Goal: Task Accomplishment & Management: Manage account settings

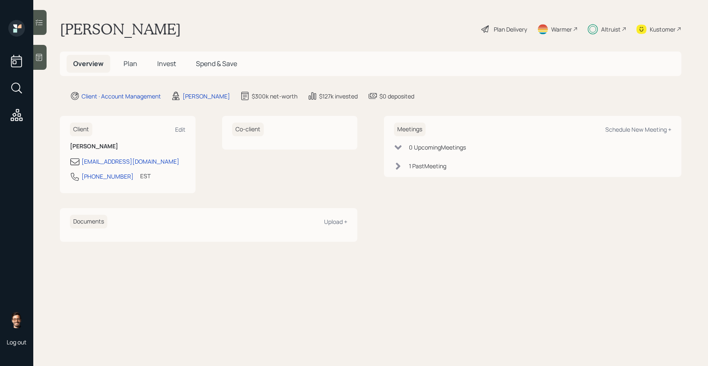
click at [163, 66] on span "Invest" at bounding box center [166, 63] width 19 height 9
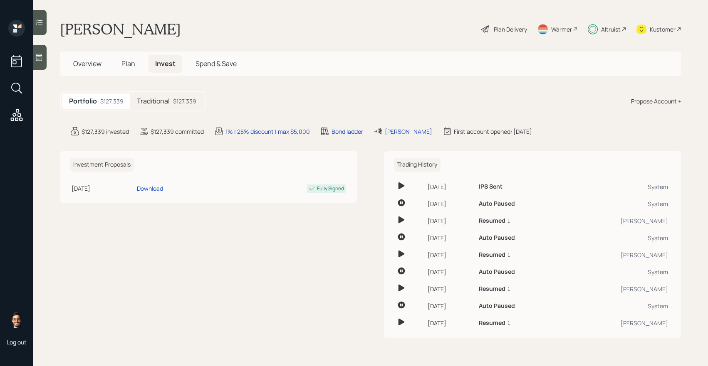
click at [161, 99] on h5 "Traditional" at bounding box center [153, 101] width 33 height 8
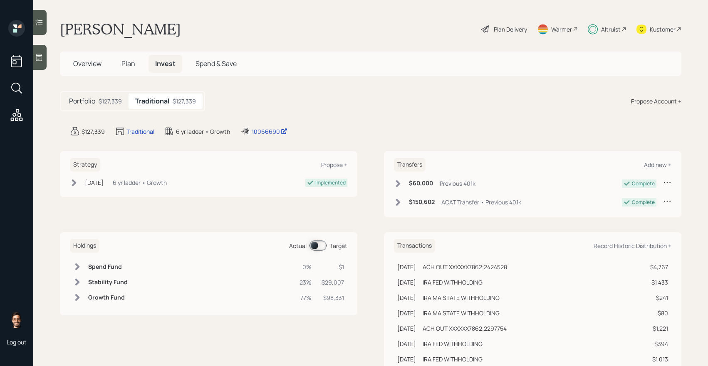
click at [323, 249] on span at bounding box center [317, 246] width 17 height 10
click at [42, 25] on icon at bounding box center [39, 22] width 8 height 8
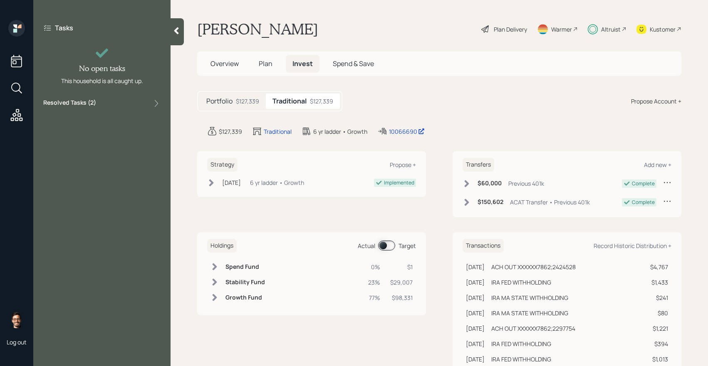
click at [127, 103] on div "Resolved Tasks ( 2 )" at bounding box center [101, 104] width 117 height 10
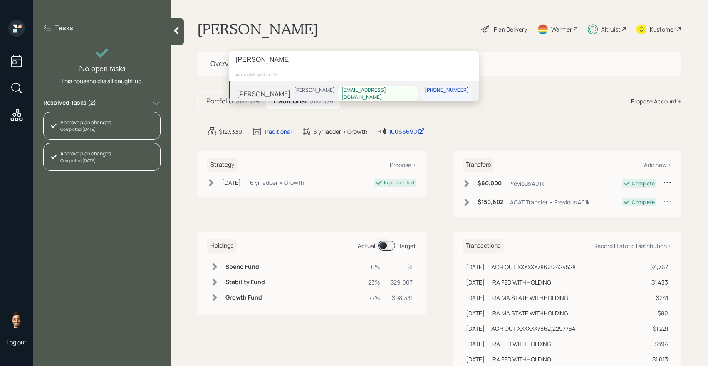
type input "[PERSON_NAME]"
